Goal: Find specific page/section: Find specific page/section

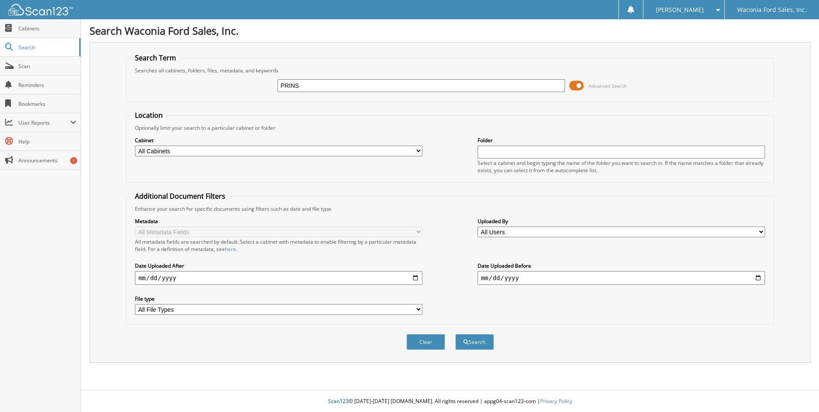
type input "PRINS"
click at [455, 334] on button "Search" at bounding box center [474, 342] width 39 height 16
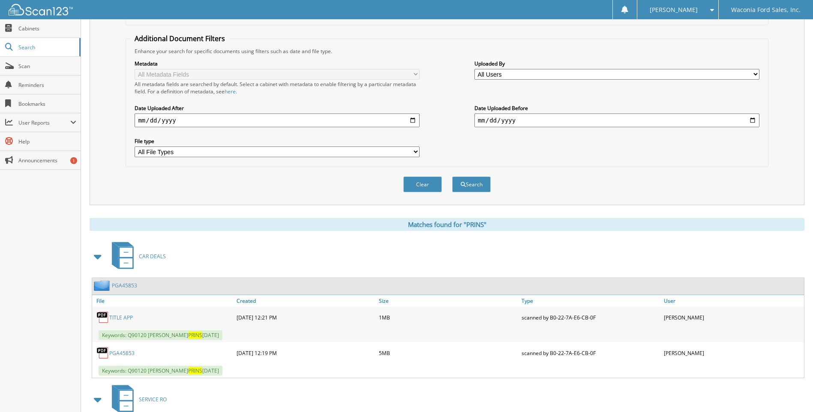
scroll to position [257, 0]
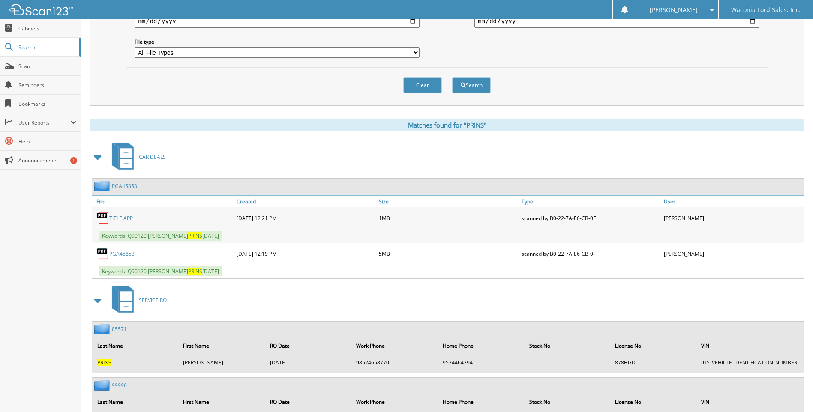
click at [123, 256] on link "PGA45853" at bounding box center [121, 253] width 25 height 7
